Goal: Task Accomplishment & Management: Use online tool/utility

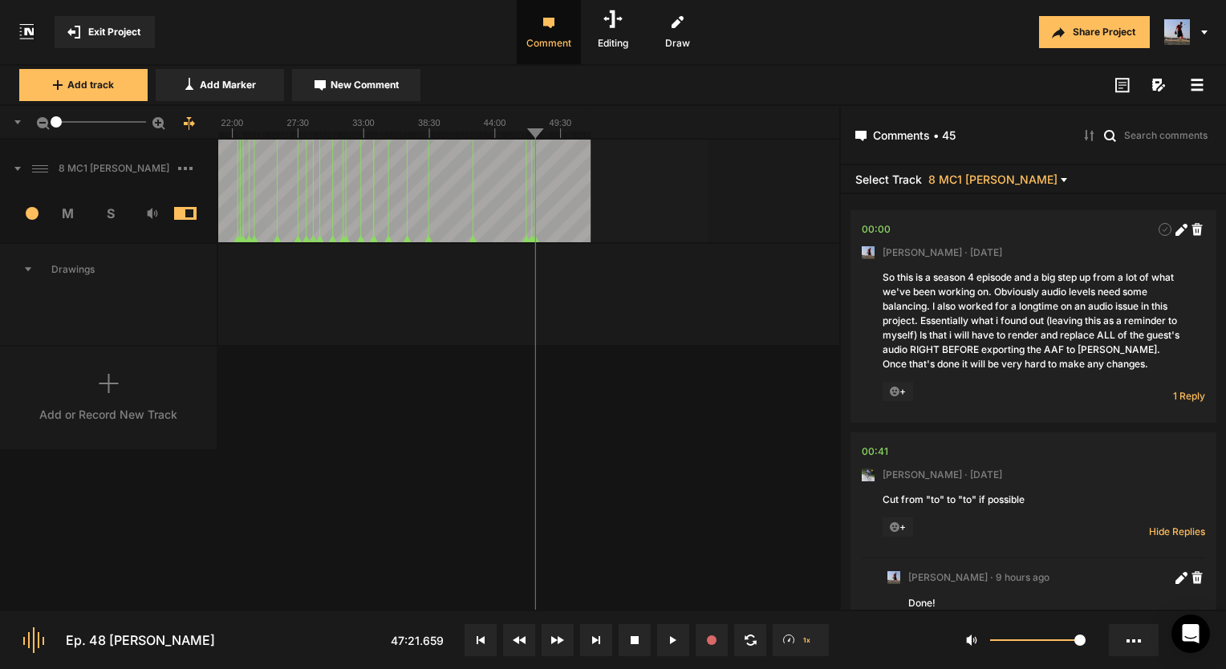
scroll to position [13787, 0]
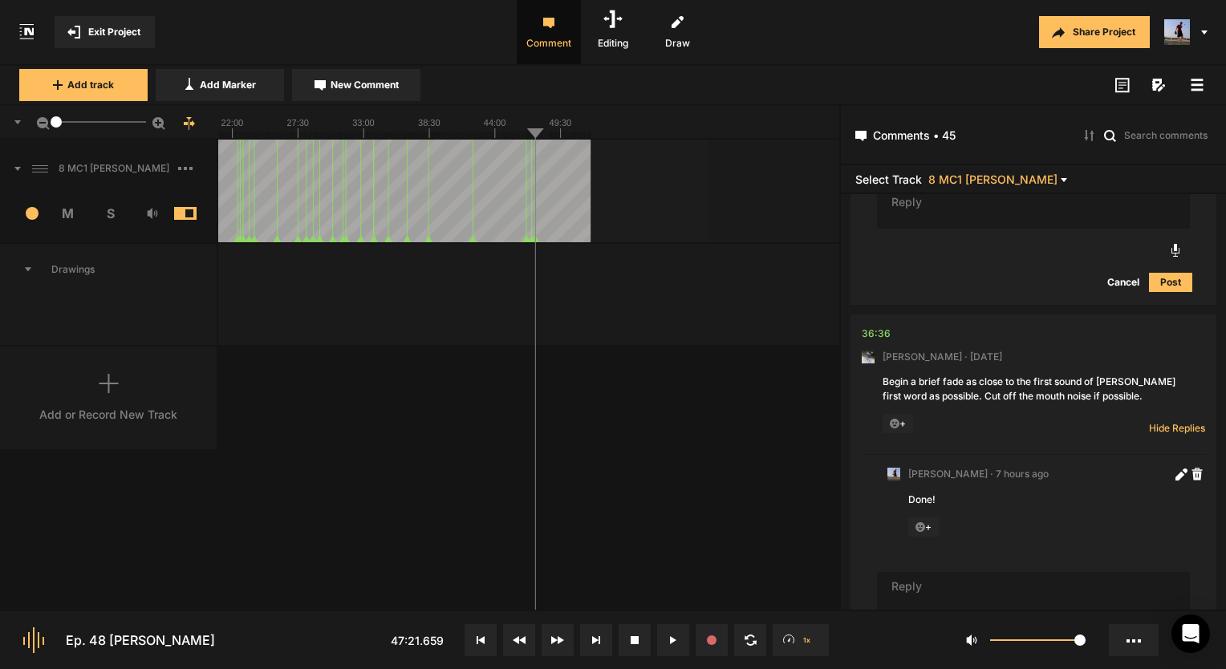
click at [81, 339] on div "Drawings" at bounding box center [109, 295] width 218 height 103
click at [87, 369] on div "Add or Record New Track" at bounding box center [109, 398] width 218 height 103
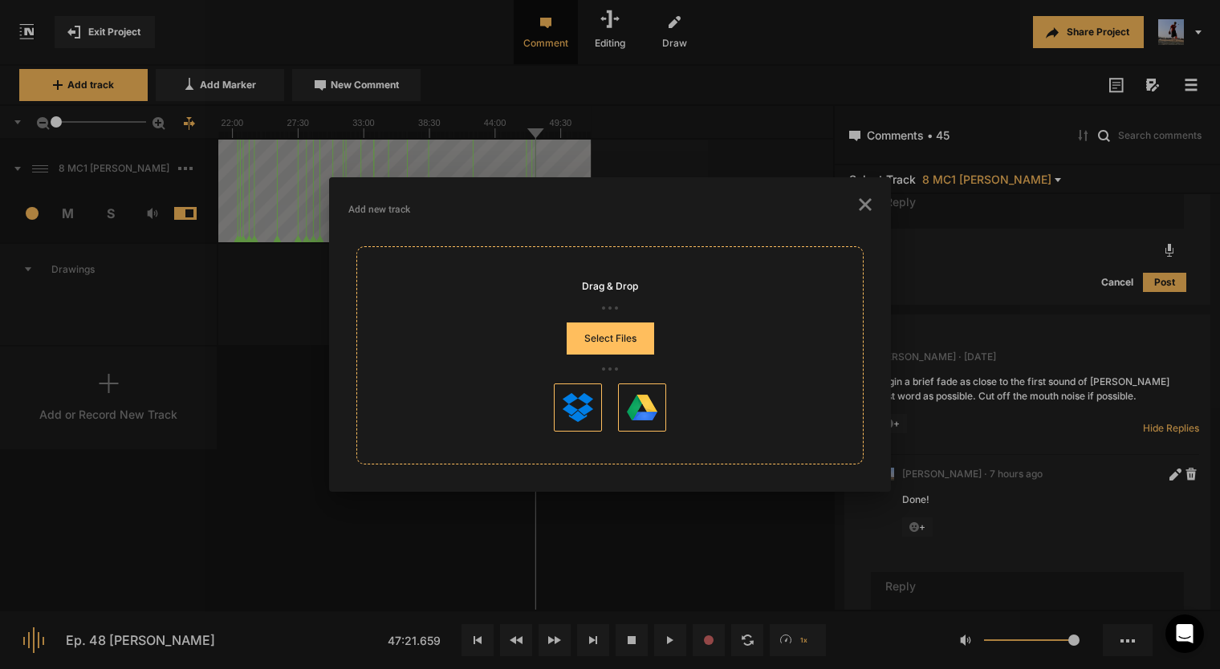
click at [616, 332] on button "Select Files" at bounding box center [610, 339] width 87 height 32
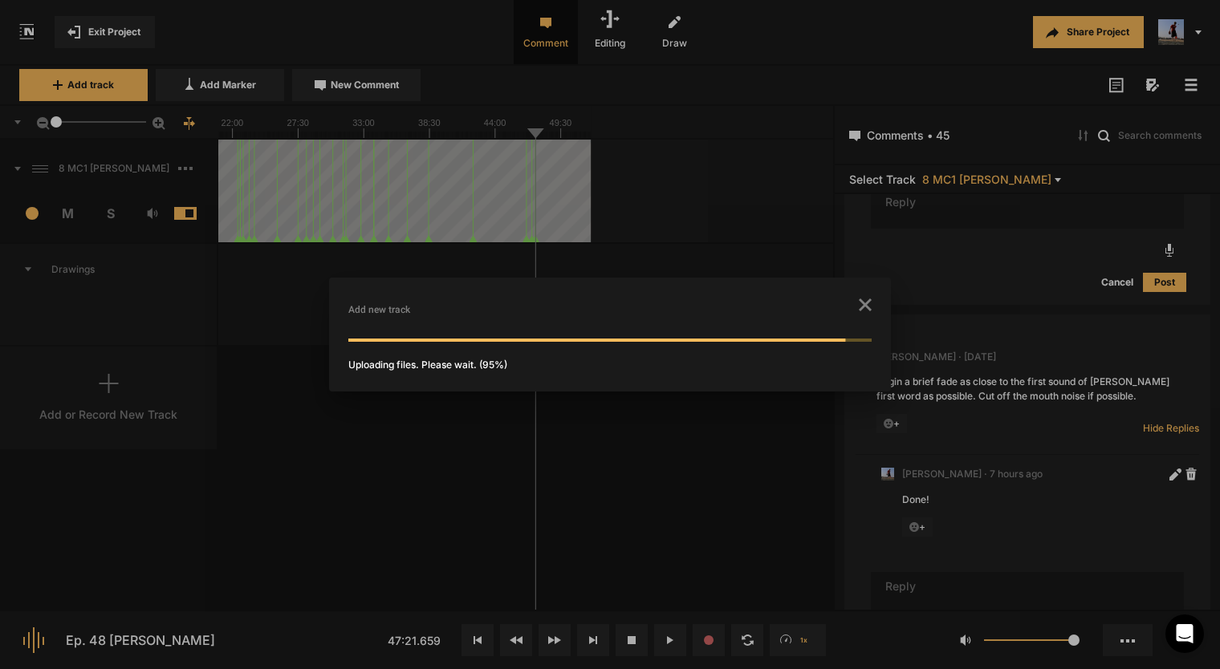
drag, startPoint x: 762, startPoint y: 310, endPoint x: 615, endPoint y: 356, distance: 154.8
click at [618, 358] on nt-add-track-dialog "Add new track Uploading files. Please wait. (95%)" at bounding box center [609, 334] width 523 height 75
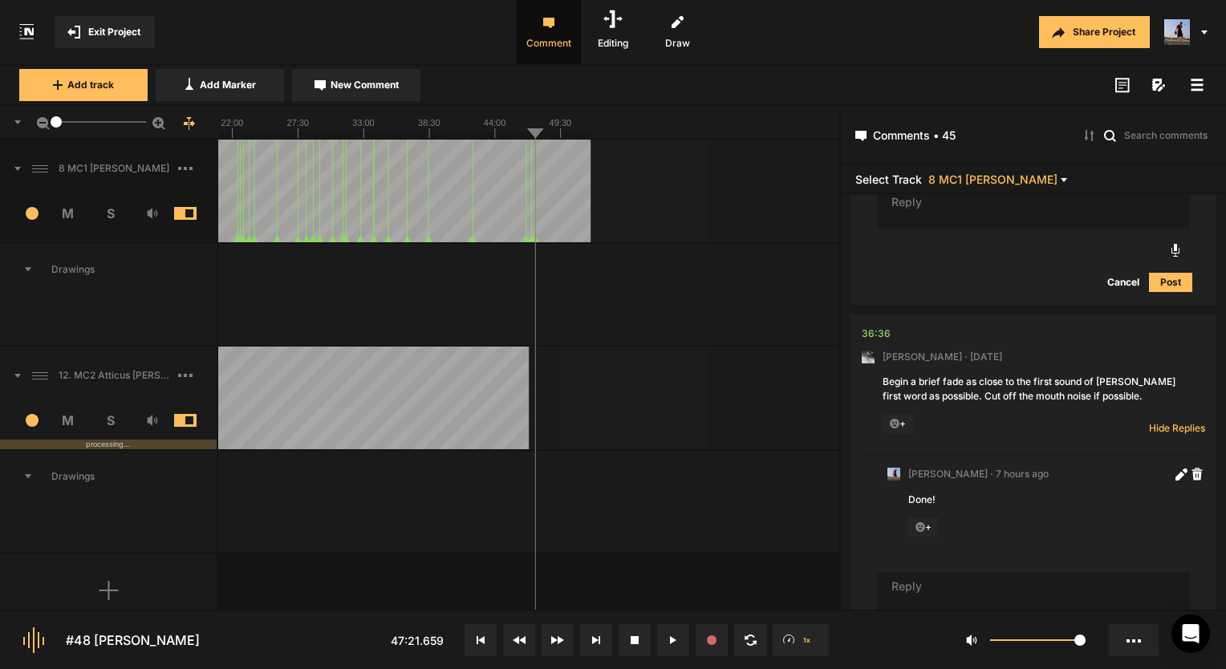
click at [440, 125] on rect at bounding box center [280, 122] width 621 height 32
click at [185, 211] on span at bounding box center [197, 213] width 47 height 13
click at [110, 421] on span "S" at bounding box center [110, 420] width 43 height 19
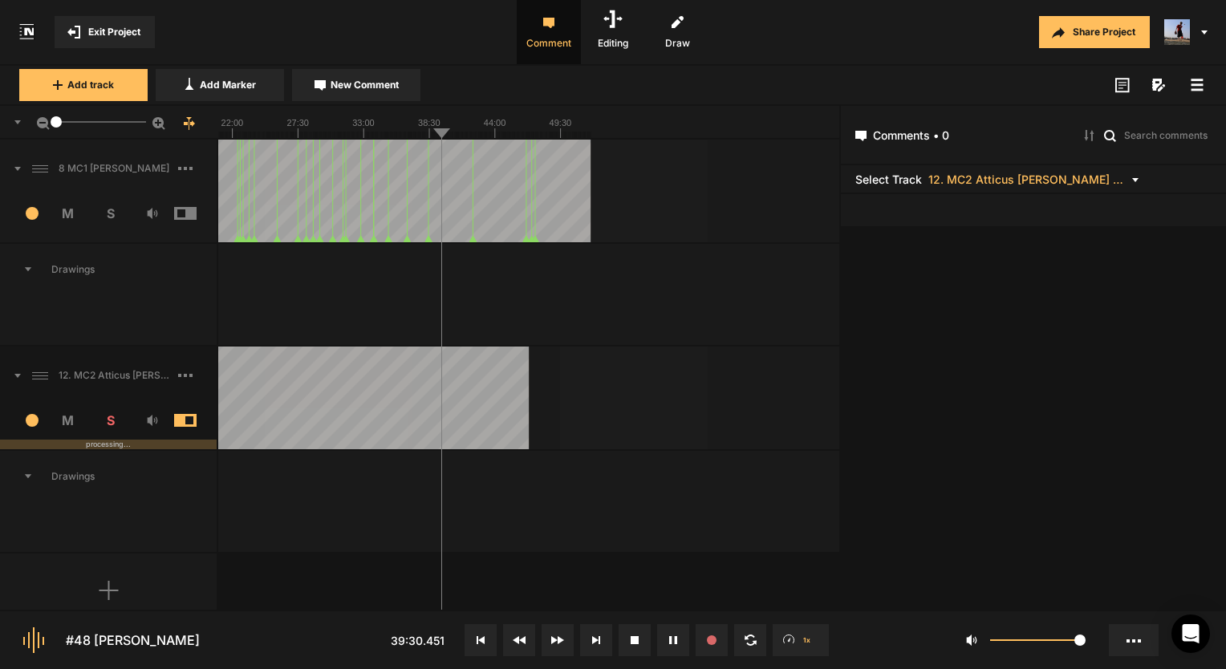
click at [502, 122] on text "44:00" at bounding box center [495, 123] width 22 height 10
click at [516, 130] on rect at bounding box center [280, 122] width 621 height 32
click at [523, 130] on rect at bounding box center [280, 122] width 621 height 32
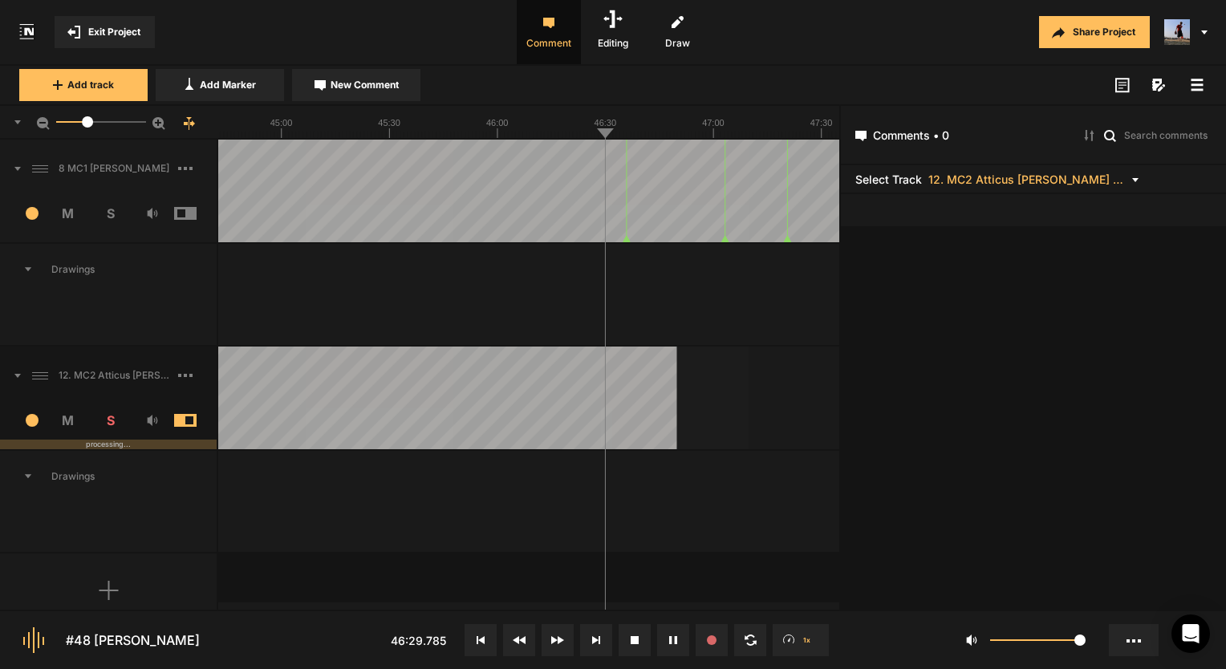
drag, startPoint x: 61, startPoint y: 120, endPoint x: 87, endPoint y: 121, distance: 26.5
click at [87, 121] on div at bounding box center [87, 121] width 11 height 11
click at [178, 380] on span at bounding box center [197, 376] width 39 height 26
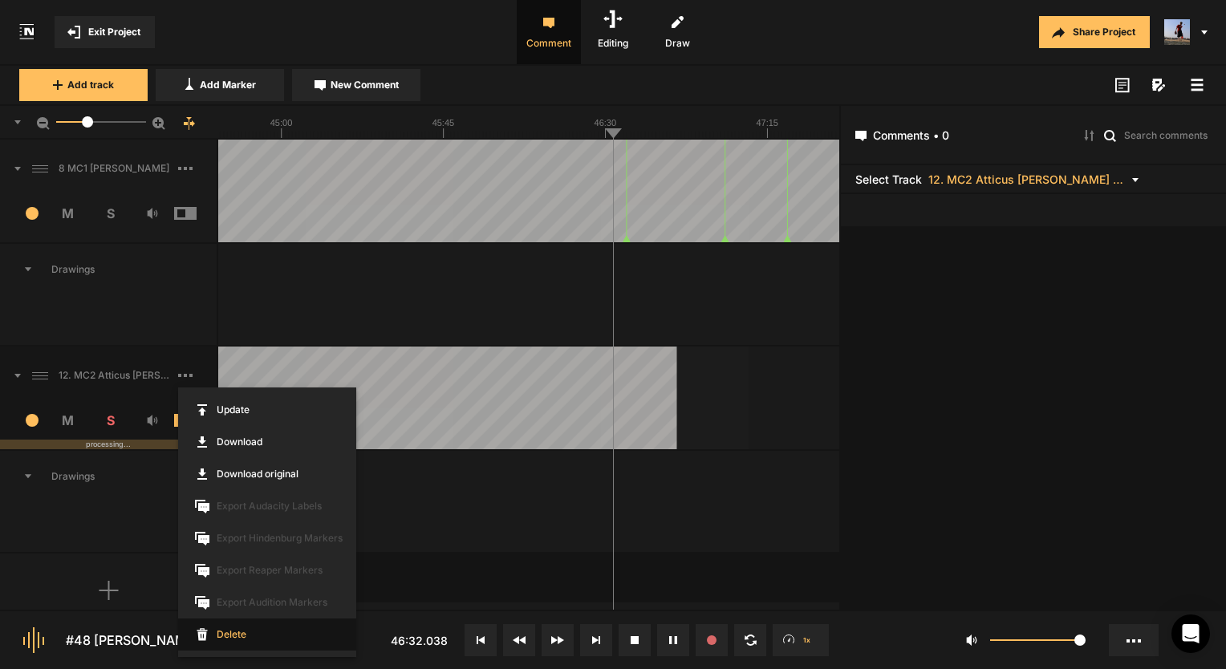
click at [231, 636] on span "Delete" at bounding box center [267, 635] width 178 height 32
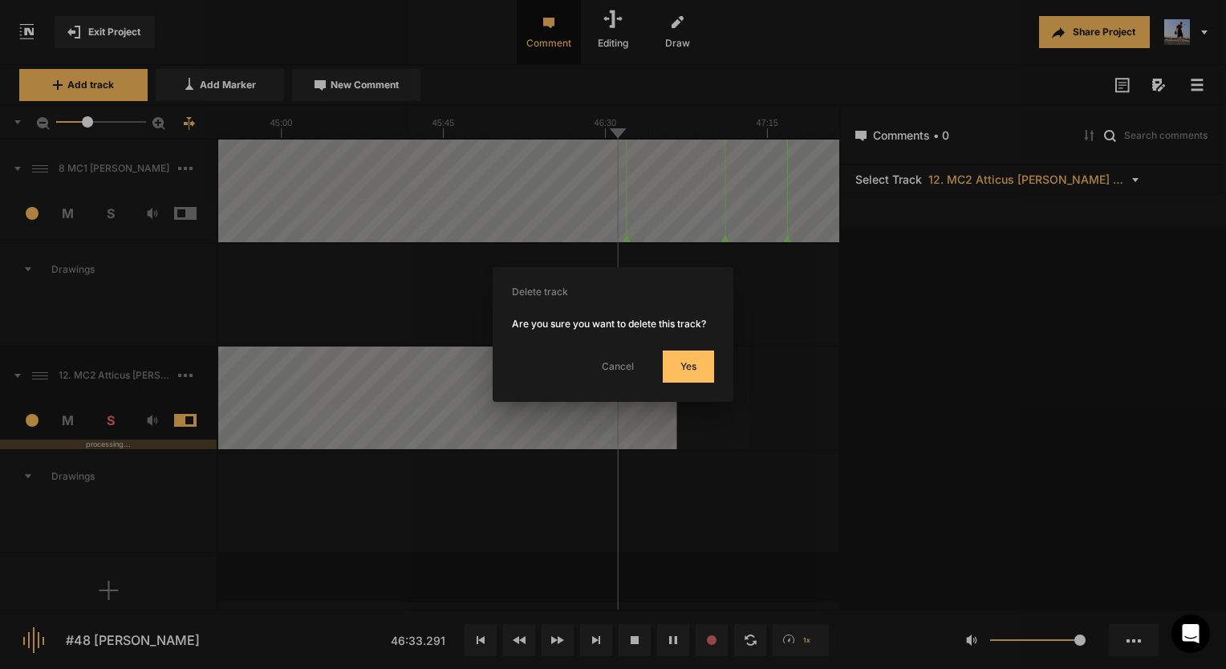
click at [677, 353] on button "Yes" at bounding box center [688, 367] width 51 height 32
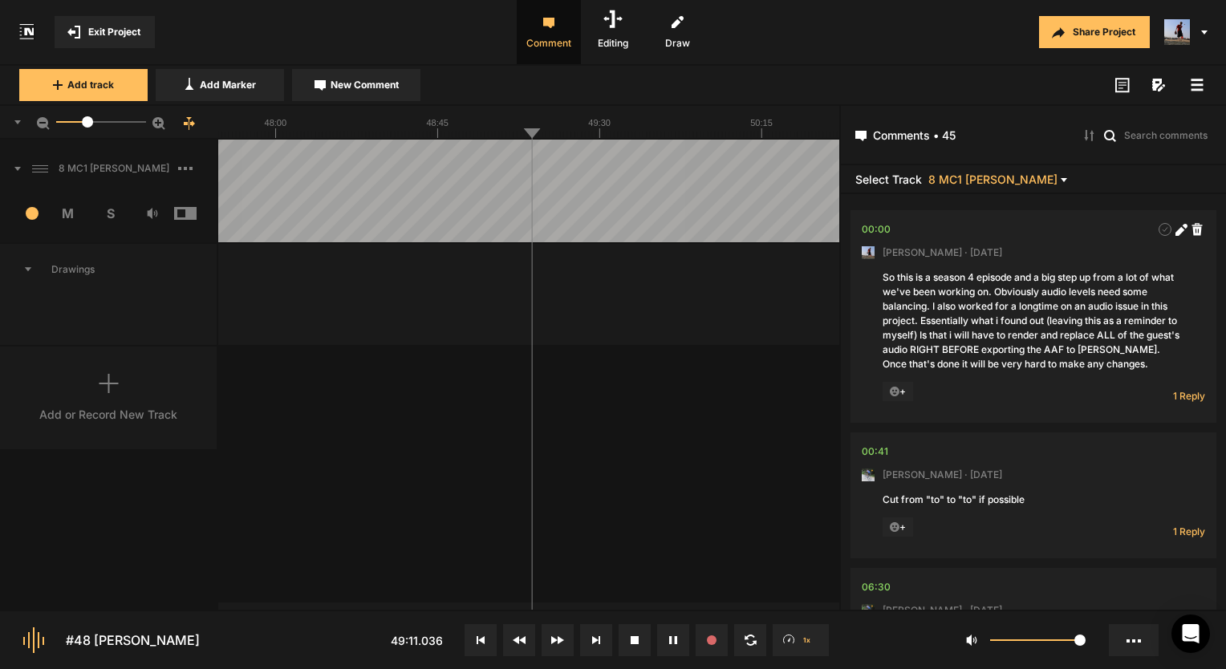
click at [110, 364] on div "Add or Record New Track" at bounding box center [109, 398] width 218 height 103
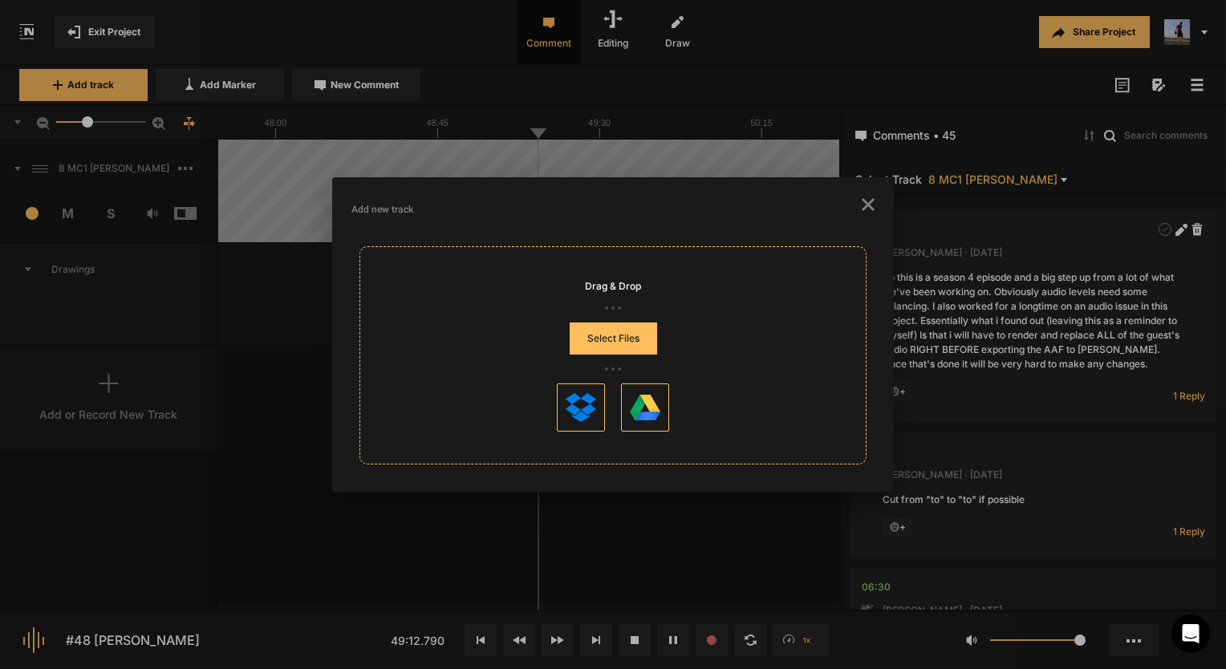
click at [618, 342] on button "Select Files" at bounding box center [613, 339] width 87 height 32
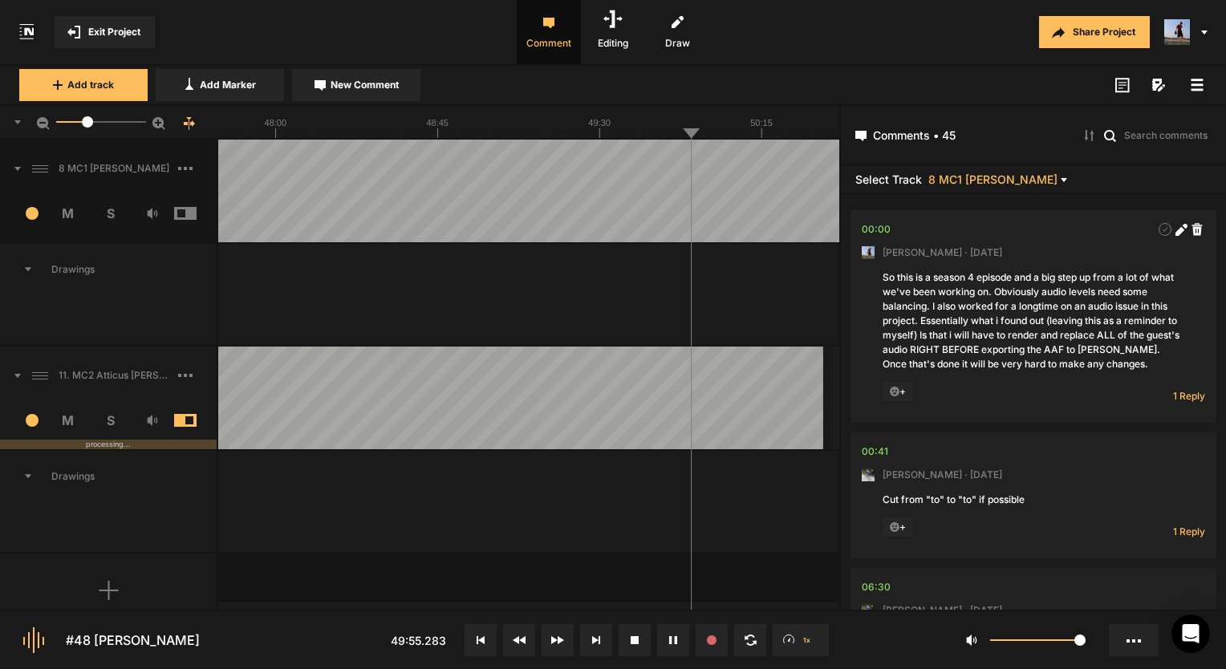
click at [108, 415] on span "S" at bounding box center [110, 420] width 43 height 19
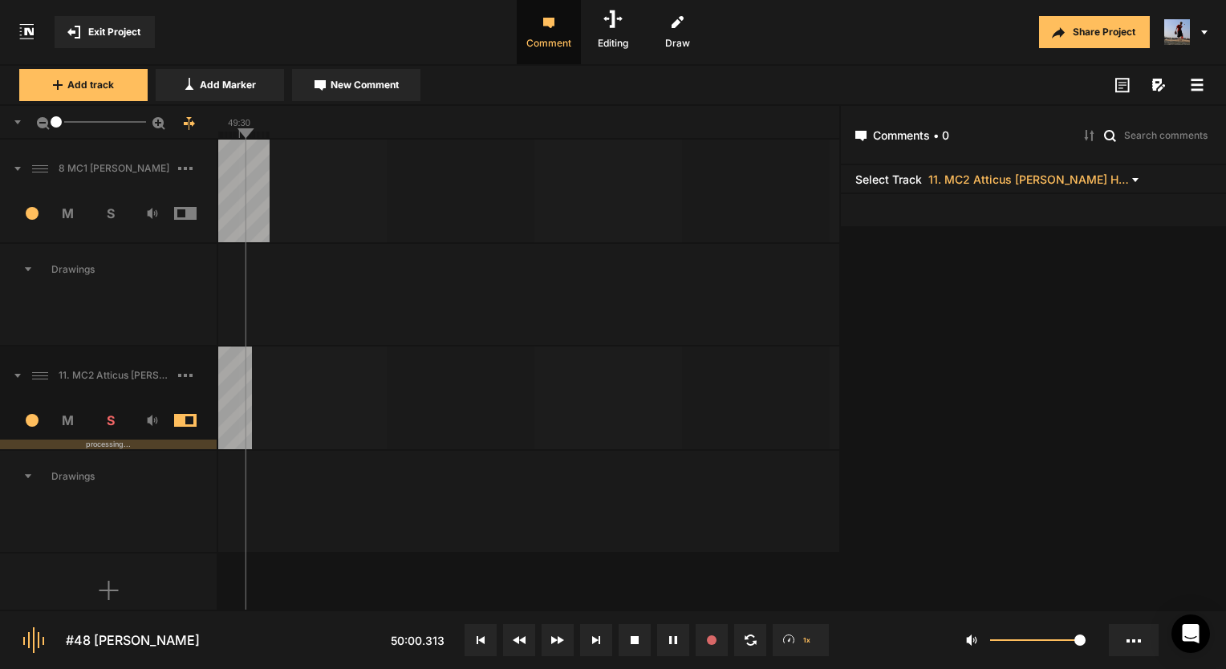
drag, startPoint x: 88, startPoint y: 124, endPoint x: 6, endPoint y: 121, distance: 81.9
click at [6, 121] on div "1" at bounding box center [109, 123] width 218 height 34
drag, startPoint x: 246, startPoint y: 131, endPoint x: 234, endPoint y: 131, distance: 12.0
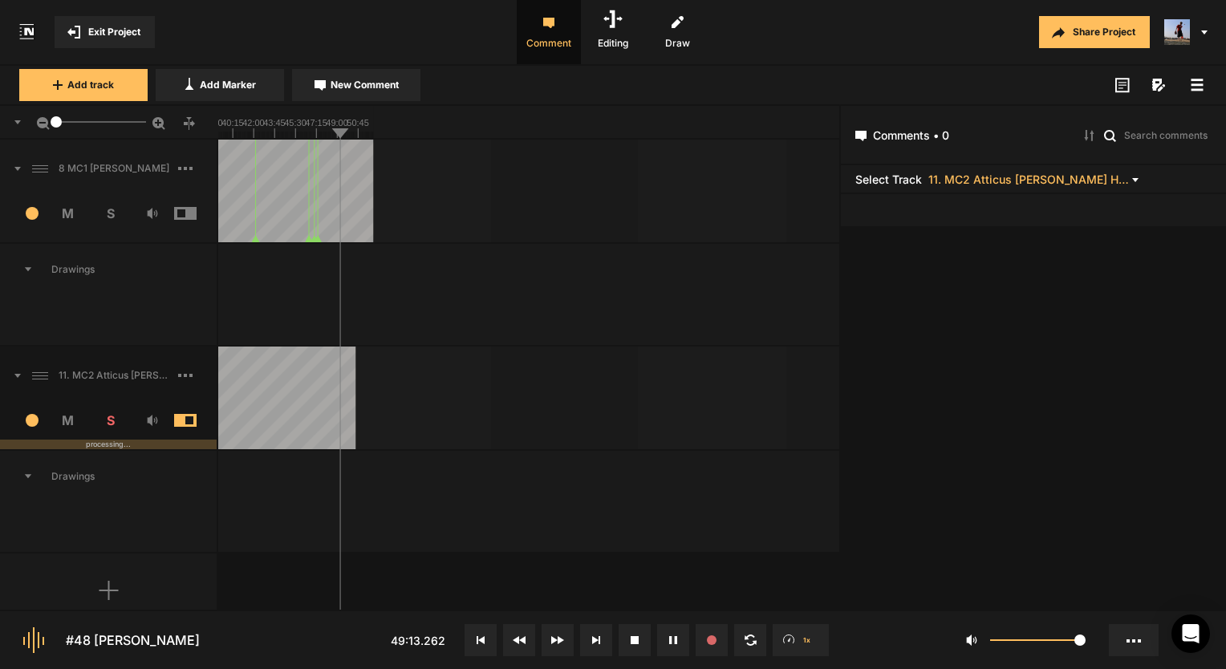
click at [478, 405] on div at bounding box center [529, 398] width 623 height 103
click at [327, 127] on text "49:00" at bounding box center [337, 123] width 22 height 10
click at [290, 128] on rect at bounding box center [63, 122] width 621 height 32
drag, startPoint x: 295, startPoint y: 420, endPoint x: 335, endPoint y: 477, distance: 69.0
click at [335, 477] on div at bounding box center [63, 484] width 621 height 67
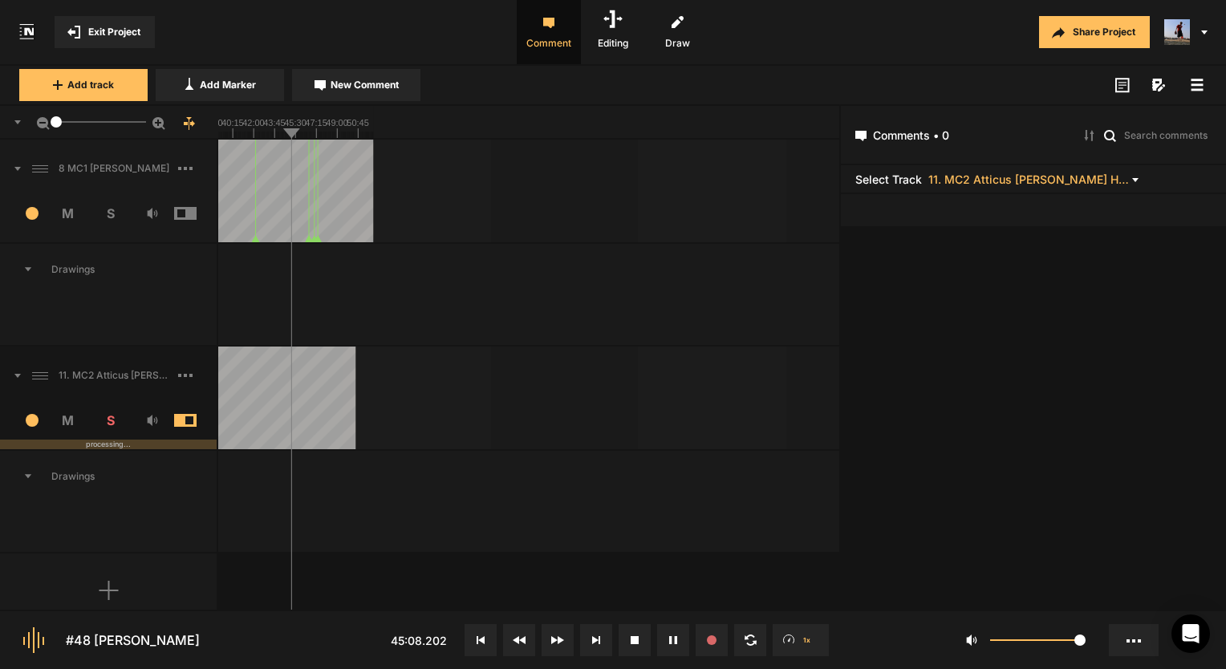
click at [486, 640] on button at bounding box center [481, 640] width 32 height 32
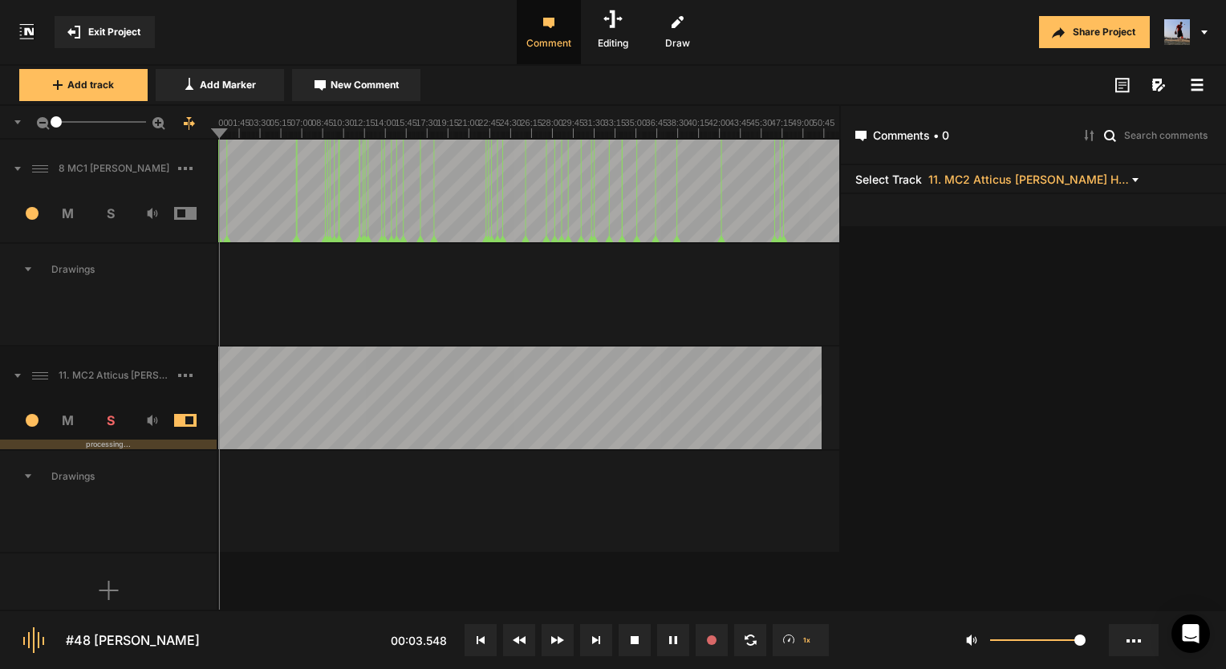
click at [545, 125] on text "28:00" at bounding box center [552, 123] width 22 height 10
click at [587, 640] on button at bounding box center [596, 640] width 32 height 32
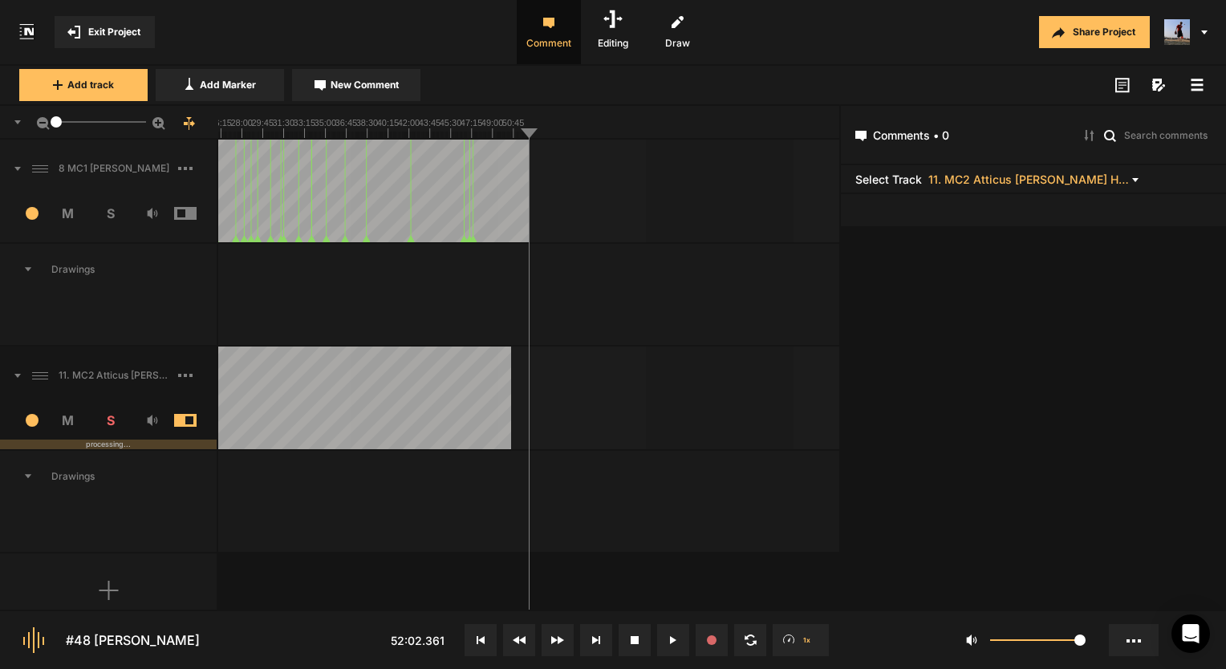
click at [451, 119] on text "45:30" at bounding box center [451, 123] width 22 height 10
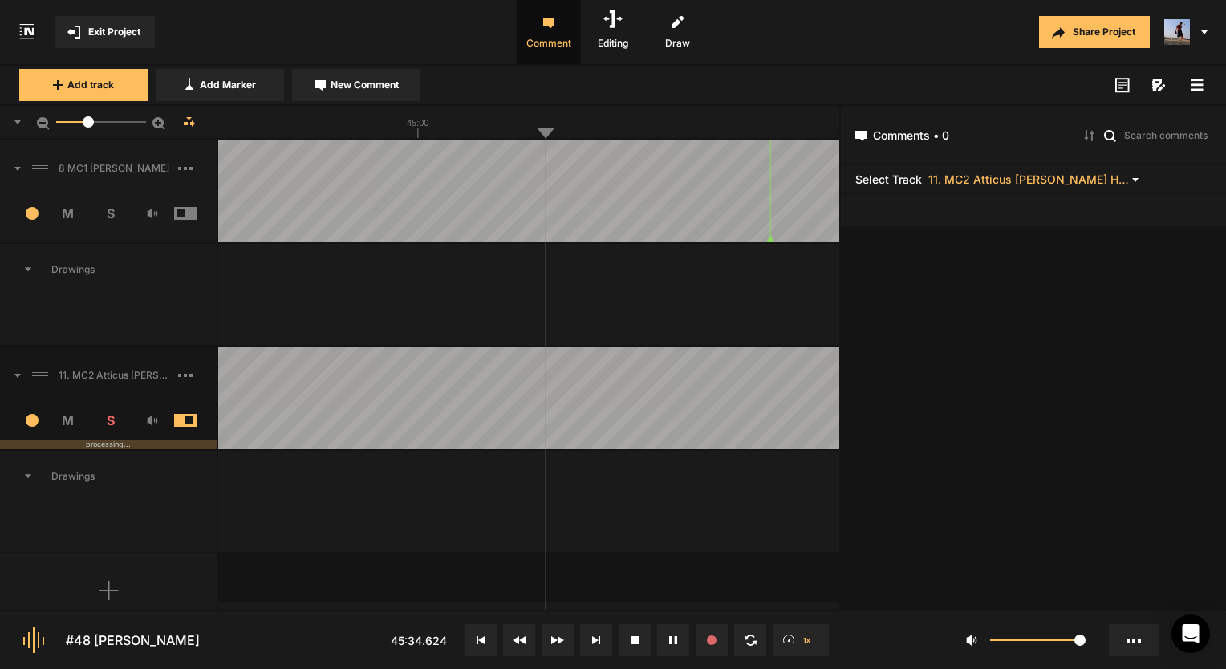
drag, startPoint x: 58, startPoint y: 121, endPoint x: 88, endPoint y: 124, distance: 30.6
click at [88, 124] on div at bounding box center [88, 121] width 11 height 11
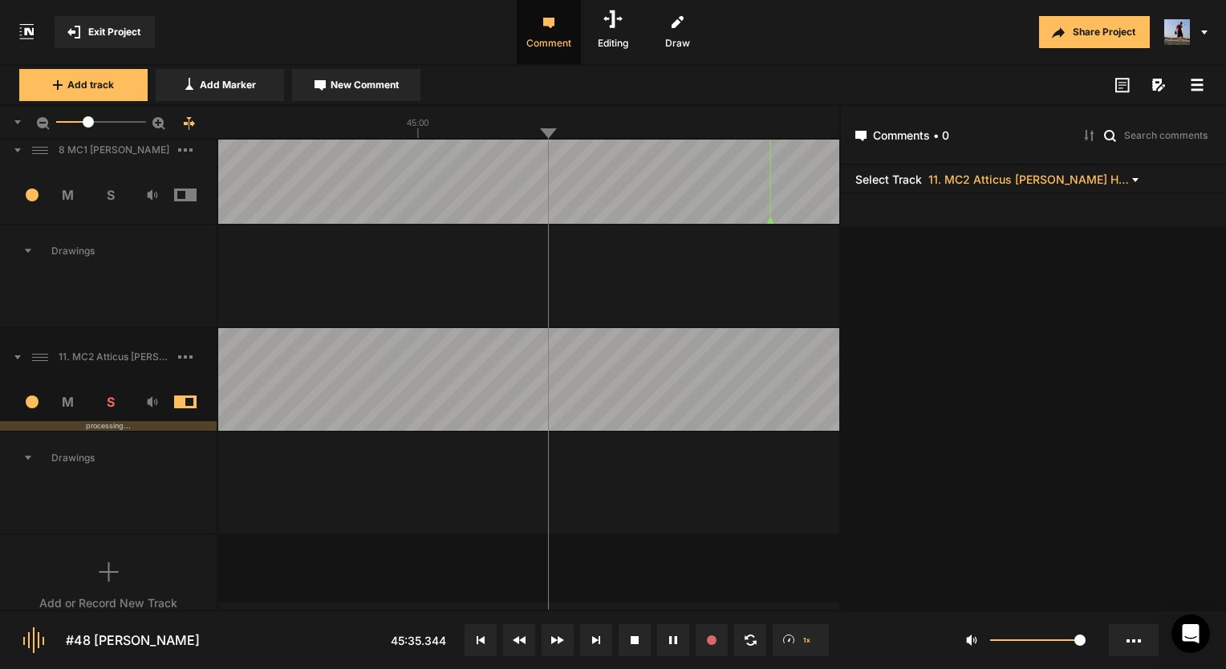
scroll to position [45, 0]
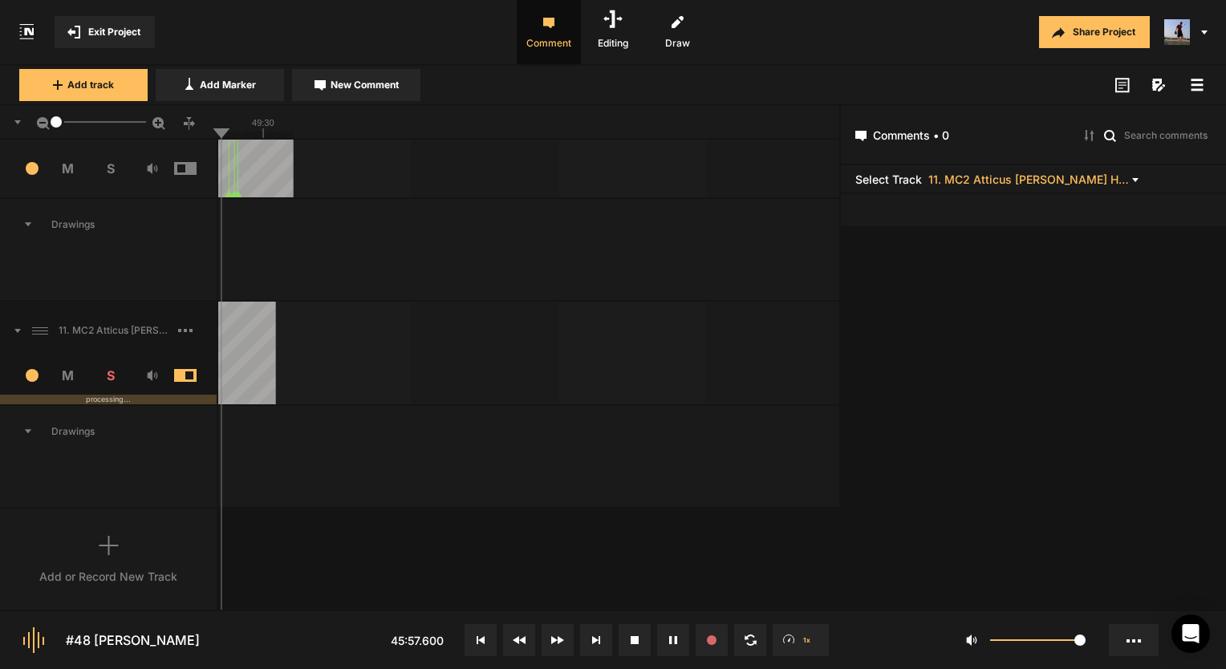
drag, startPoint x: 86, startPoint y: 120, endPoint x: 13, endPoint y: 124, distance: 73.2
click at [13, 124] on div "1" at bounding box center [109, 123] width 218 height 34
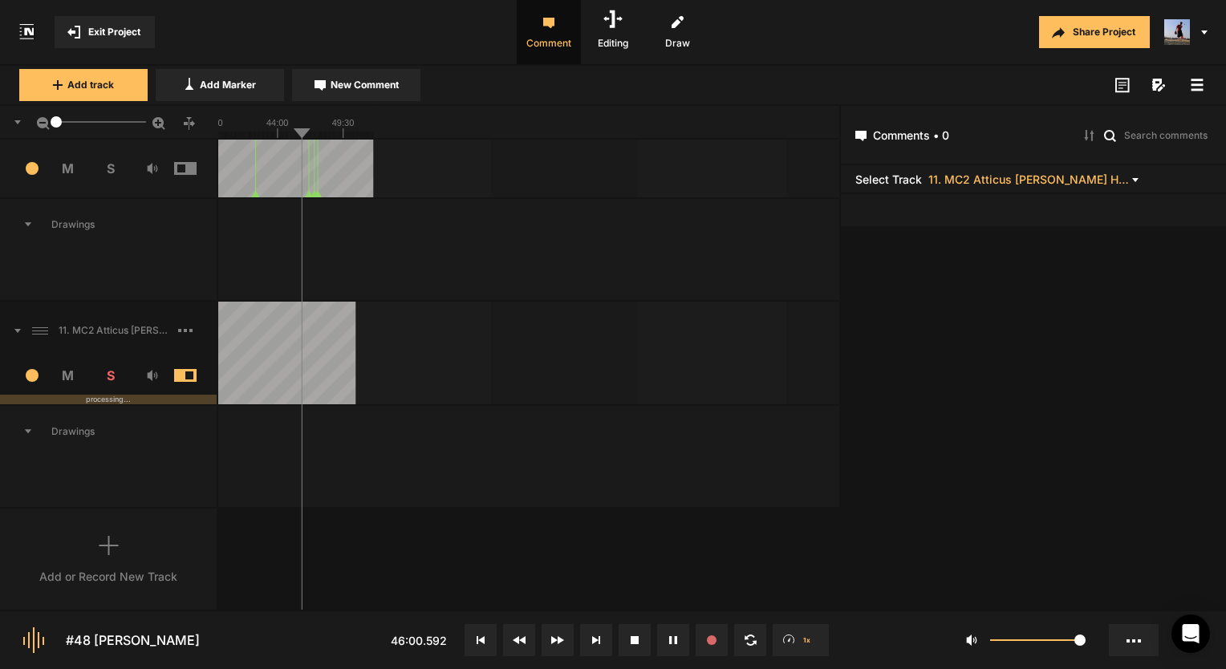
click at [243, 117] on rect at bounding box center [63, 122] width 621 height 32
